Goal: Navigation & Orientation: Go to known website

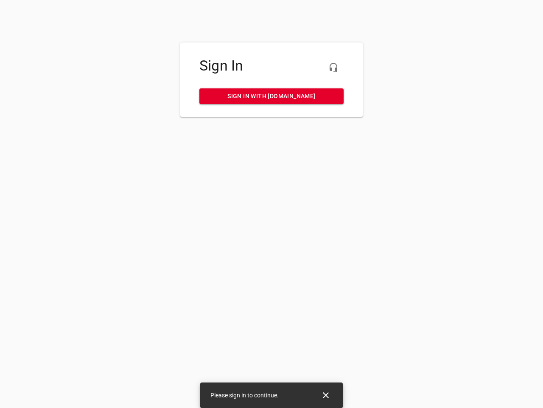
click at [334, 68] on icon "button" at bounding box center [334, 67] width 10 height 10
click at [326, 395] on icon "Close" at bounding box center [326, 395] width 6 height 6
